Goal: Task Accomplishment & Management: Manage account settings

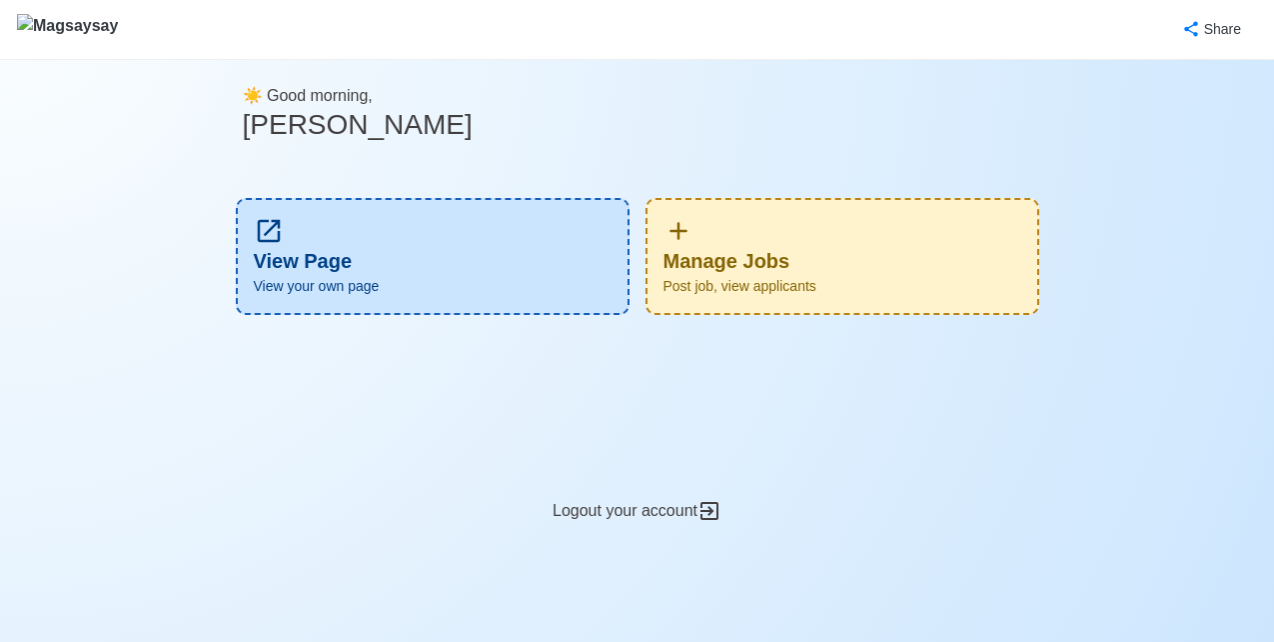
click at [786, 249] on div "Manage Jobs Post job, view applicants" at bounding box center [843, 256] width 394 height 117
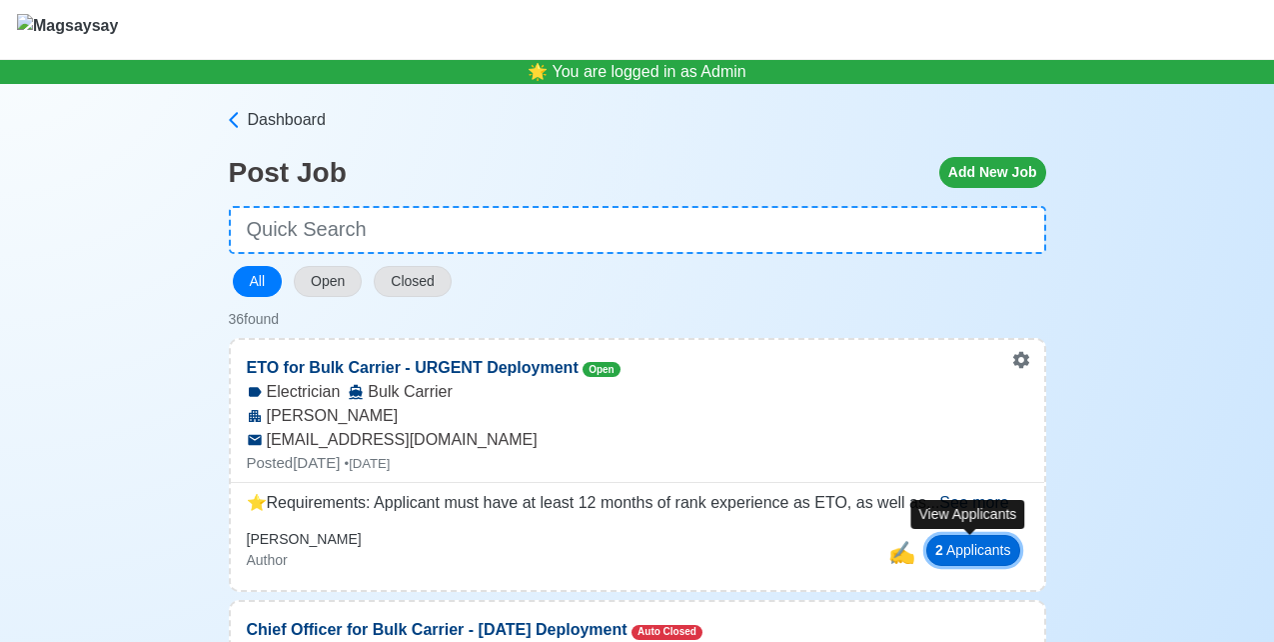
click at [945, 563] on button "2 Applicant s" at bounding box center [973, 550] width 94 height 31
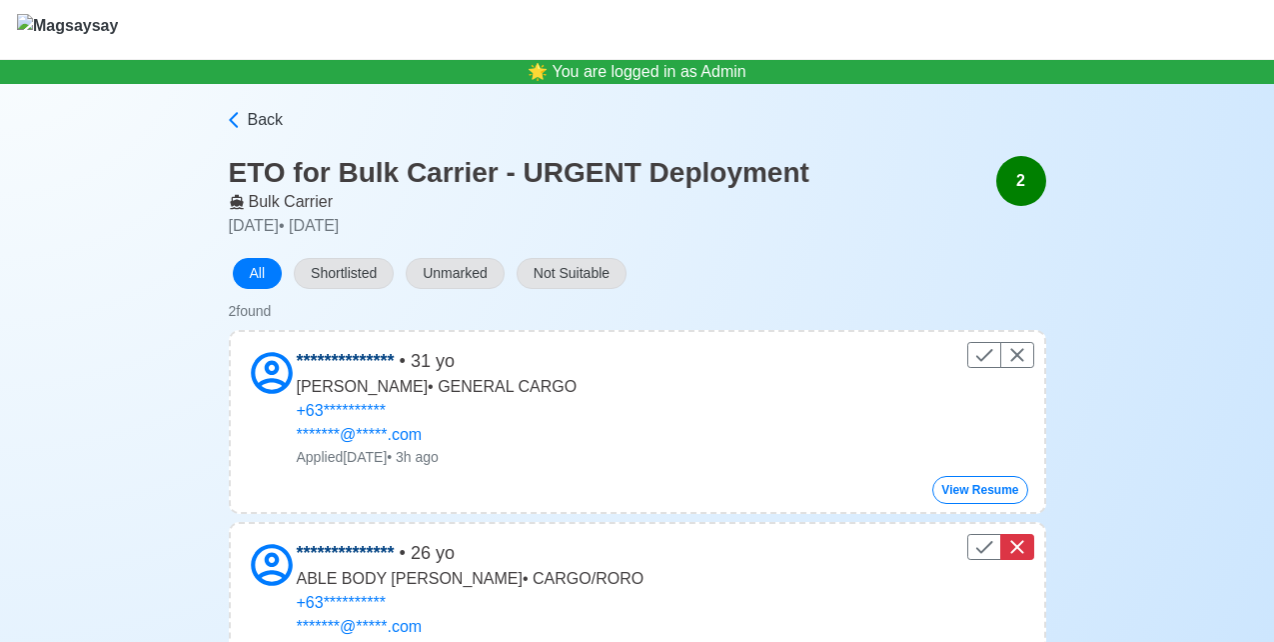
scroll to position [150, 0]
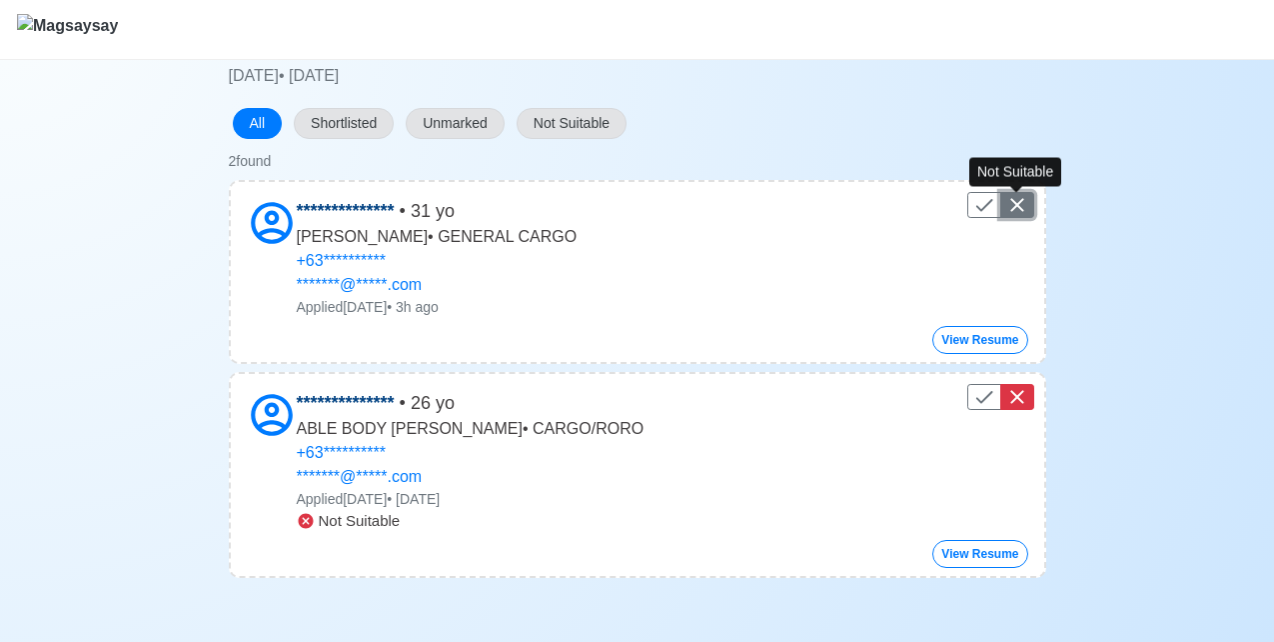
click at [1013, 210] on icon "Control" at bounding box center [1017, 205] width 24 height 24
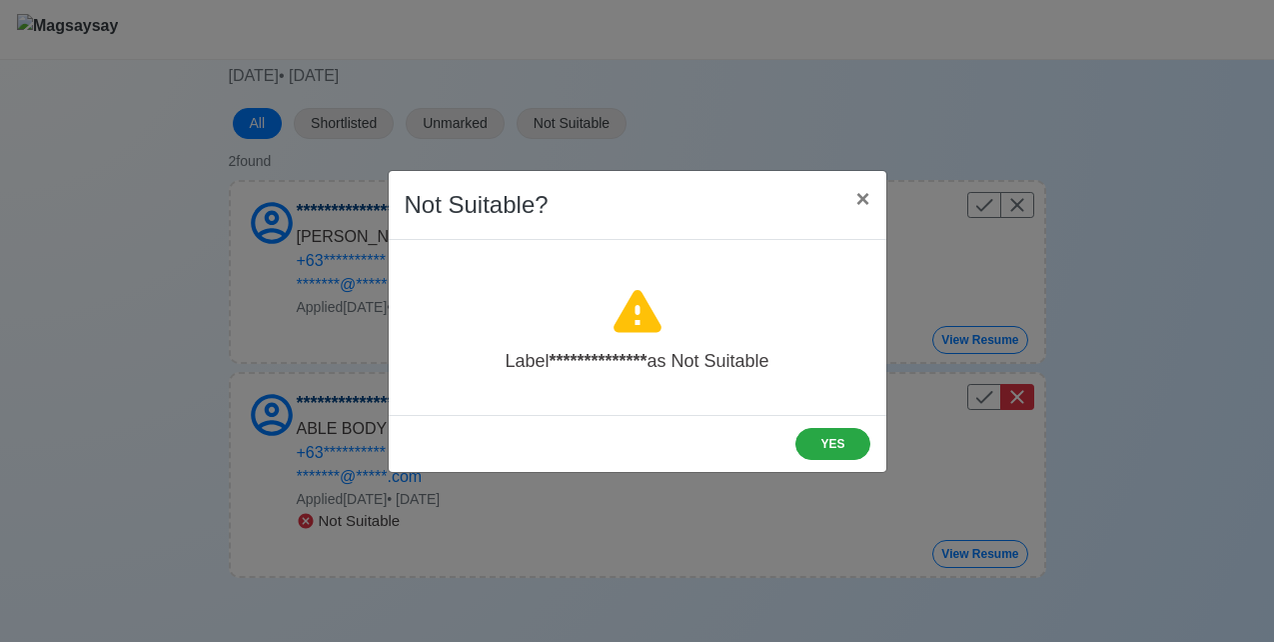
click at [839, 460] on div "YES" at bounding box center [638, 443] width 498 height 57
click at [839, 441] on button "YES" at bounding box center [833, 444] width 74 height 32
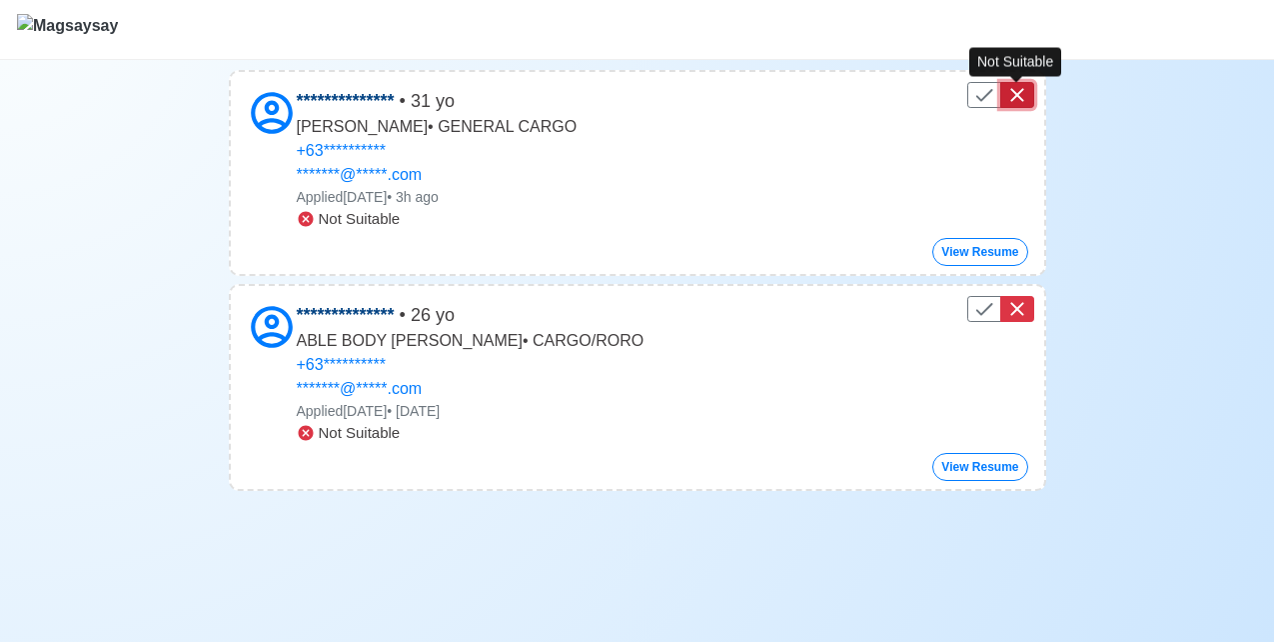
scroll to position [0, 0]
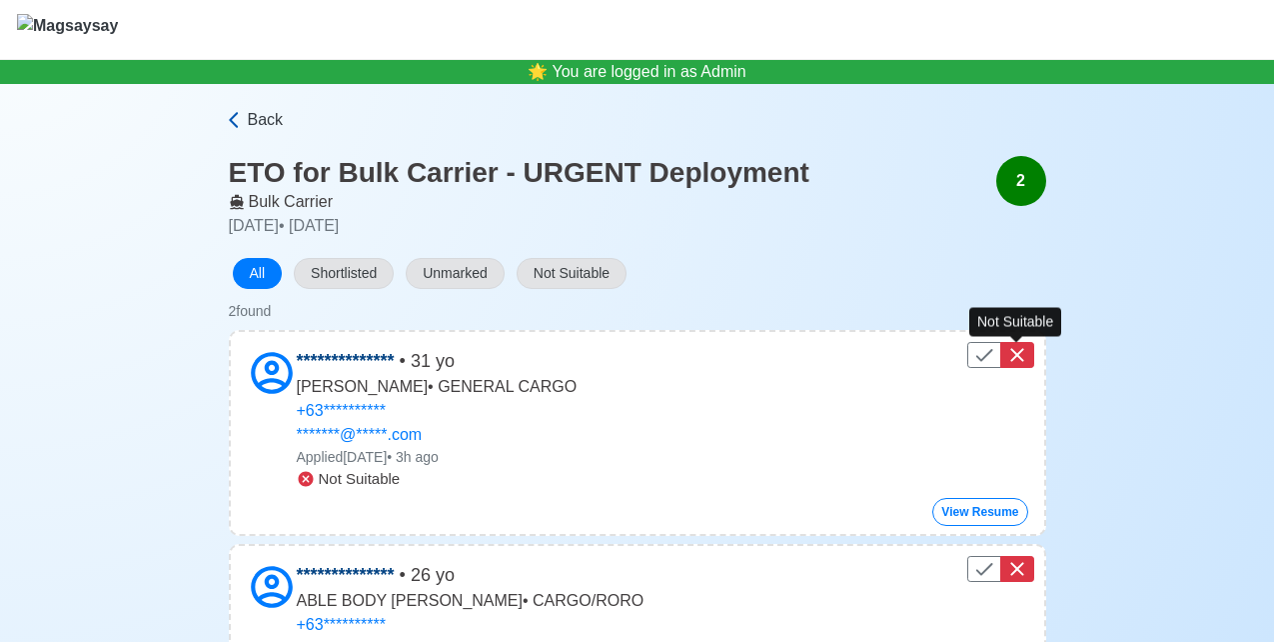
click at [261, 120] on span "Back" at bounding box center [266, 120] width 36 height 24
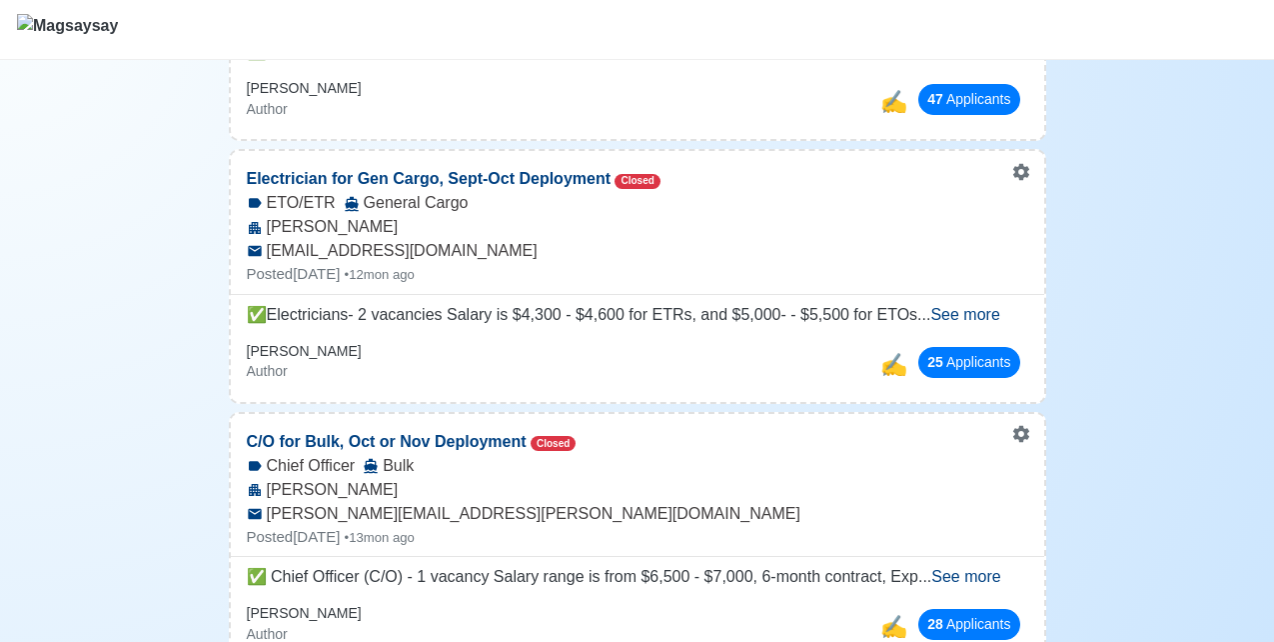
scroll to position [8216, 0]
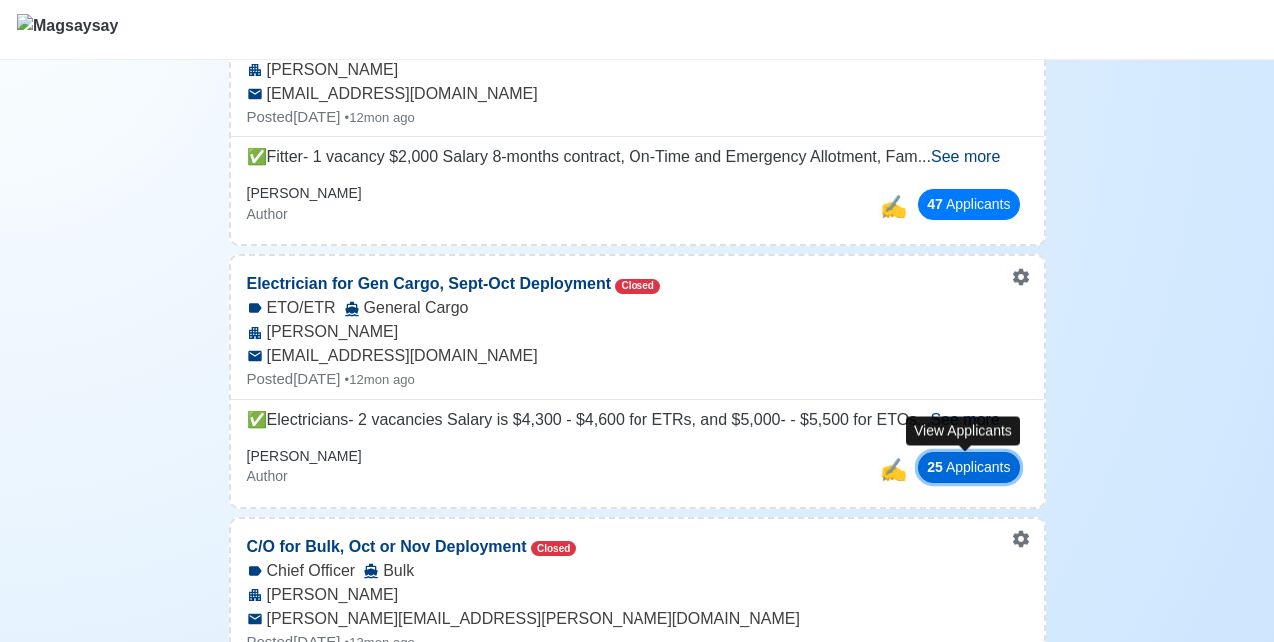
click at [943, 477] on button "25 Applicant s" at bounding box center [968, 467] width 101 height 31
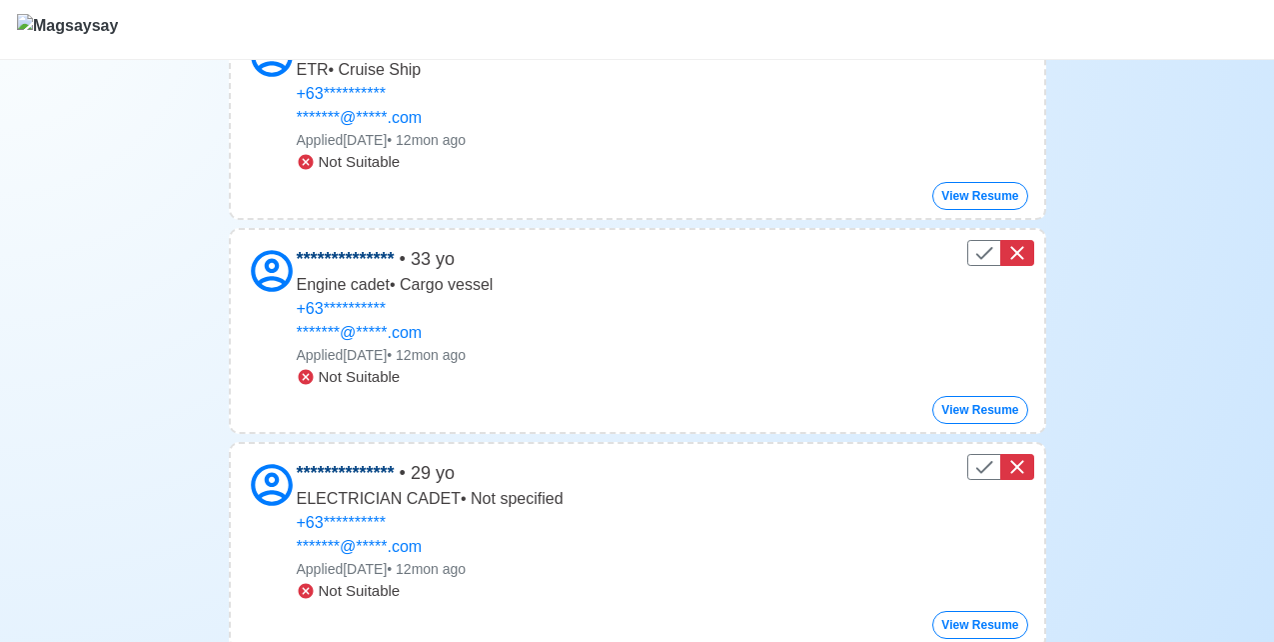
scroll to position [728, 0]
